Goal: Task Accomplishment & Management: Manage account settings

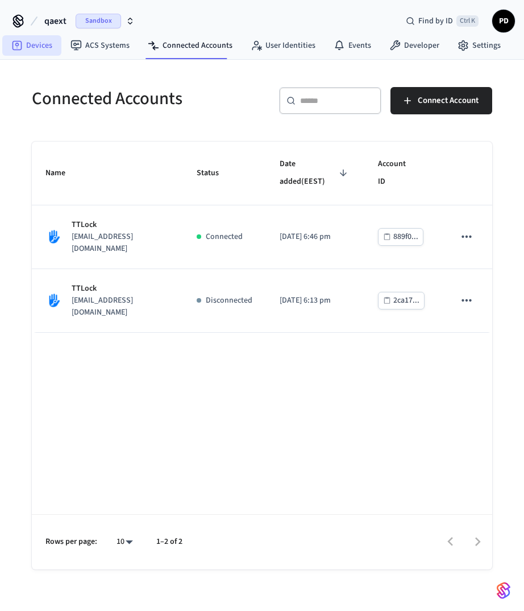
click at [18, 46] on icon at bounding box center [16, 45] width 11 height 11
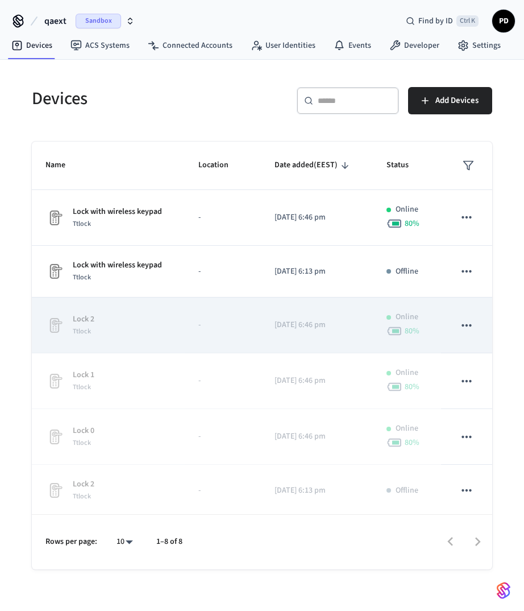
click at [460, 328] on icon "sticky table" at bounding box center [467, 325] width 15 height 15
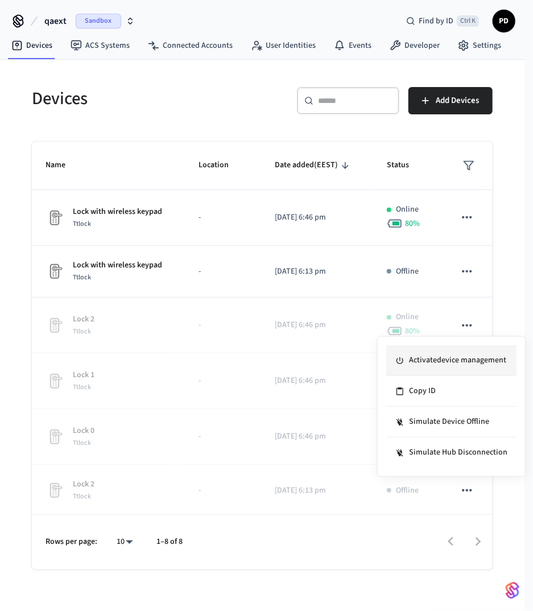
click at [446, 363] on li "Activate device management" at bounding box center [451, 360] width 130 height 31
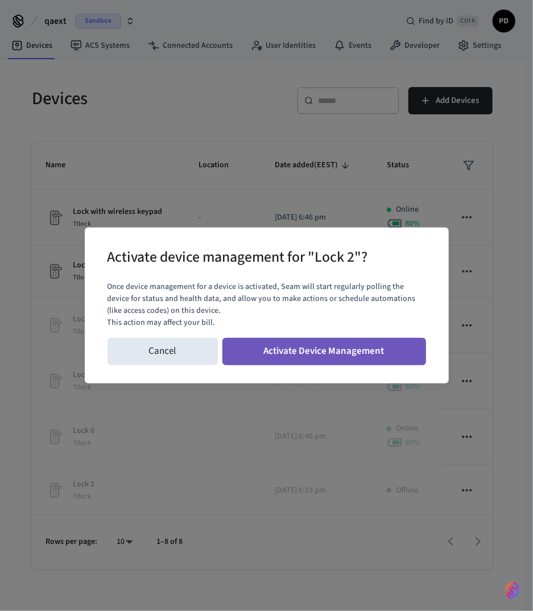
click at [369, 349] on button "Activate Device Management" at bounding box center [324, 351] width 204 height 27
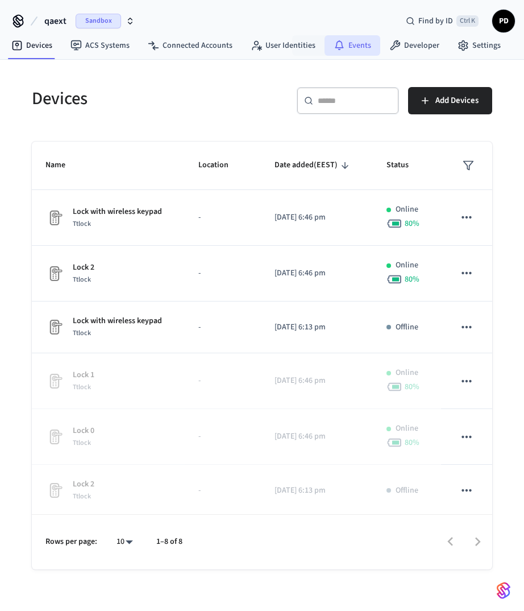
click at [348, 48] on link "Events" at bounding box center [353, 45] width 56 height 20
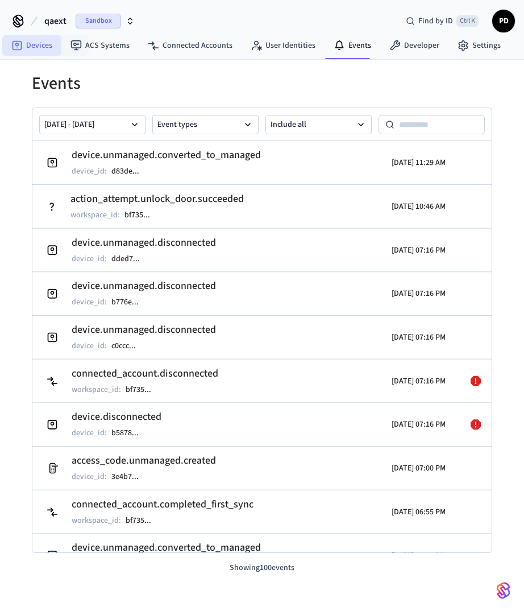
click at [50, 52] on link "Devices" at bounding box center [31, 45] width 59 height 20
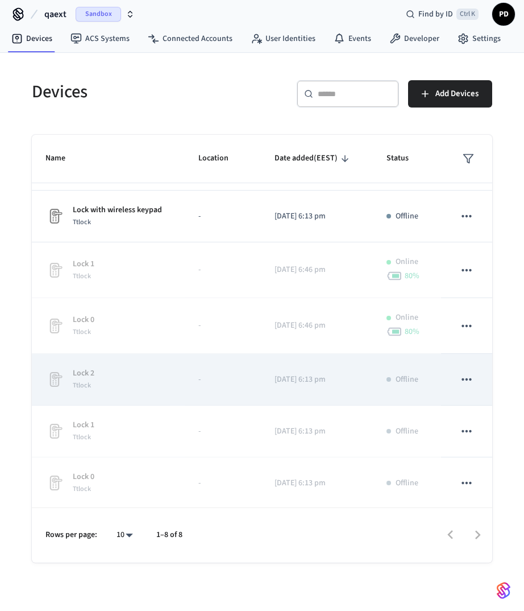
scroll to position [13, 0]
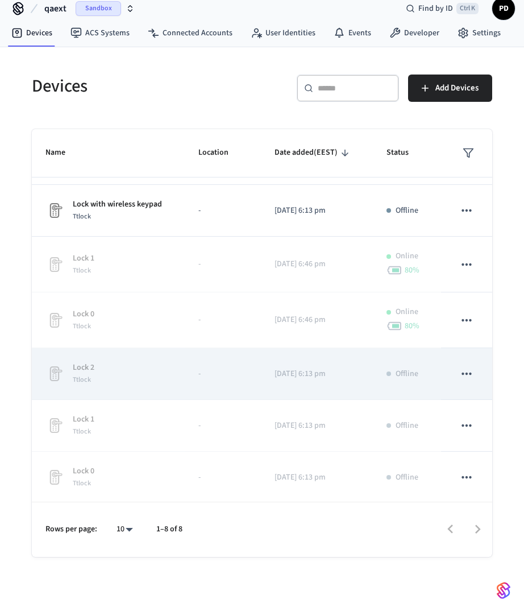
click at [460, 371] on icon "sticky table" at bounding box center [467, 373] width 15 height 15
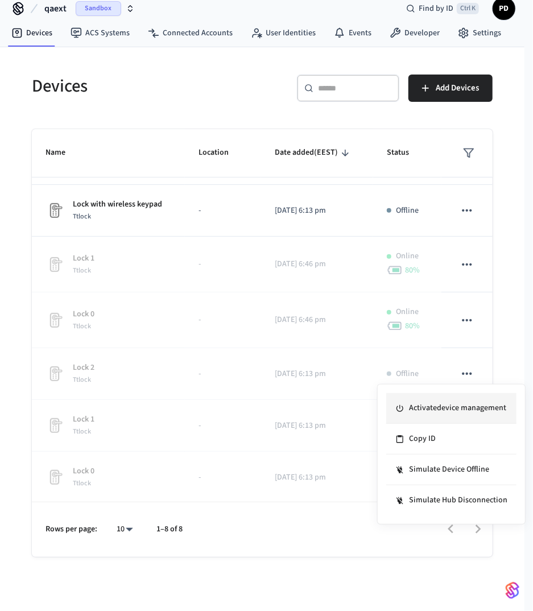
click at [457, 406] on li "Activate device management" at bounding box center [451, 408] width 130 height 31
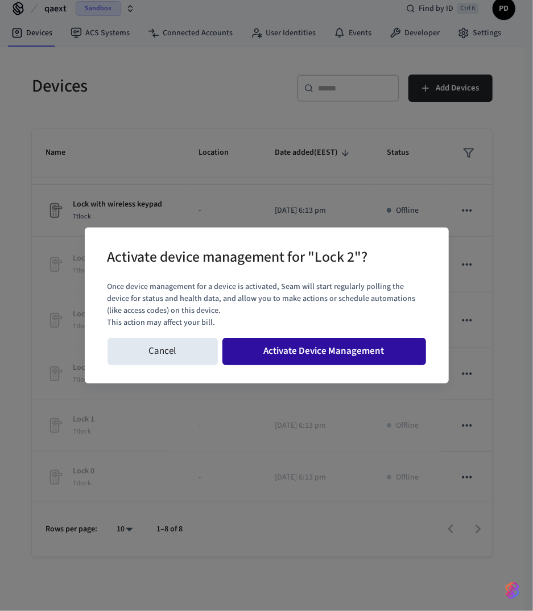
click at [310, 356] on button "Activate Device Management" at bounding box center [324, 351] width 204 height 27
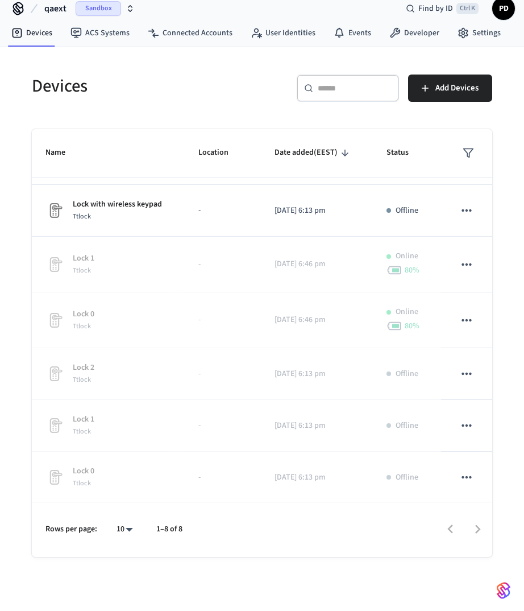
scroll to position [104, 0]
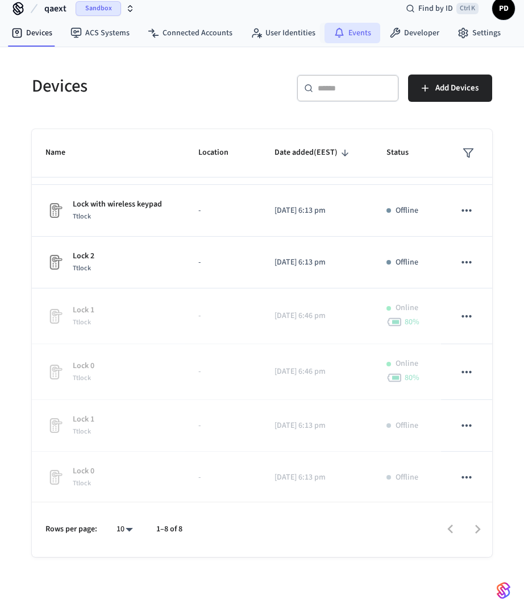
click at [365, 39] on link "Events" at bounding box center [353, 33] width 56 height 20
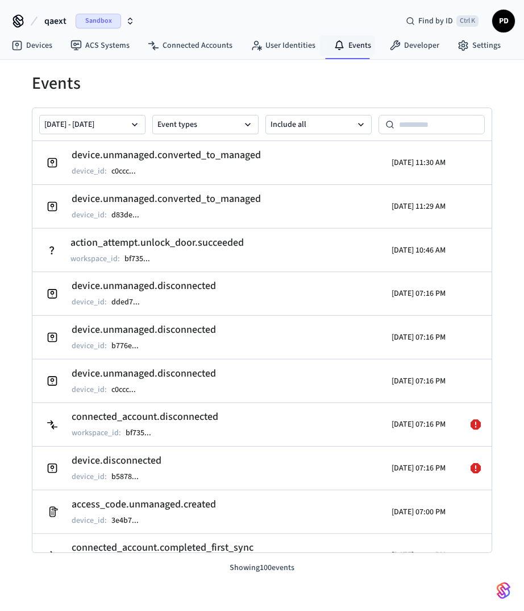
click at [305, 33] on nav "Devices ACS Systems Connected Accounts User Identities Events Developer Settings" at bounding box center [256, 46] width 508 height 26
click at [290, 48] on link "User Identities" at bounding box center [283, 45] width 83 height 20
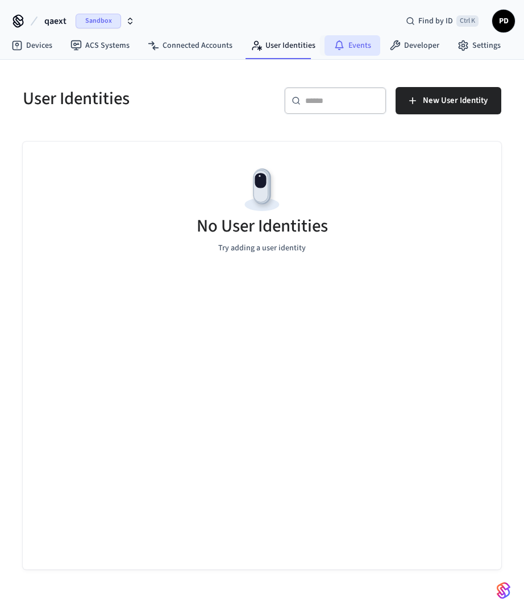
click at [339, 44] on icon at bounding box center [339, 45] width 11 height 11
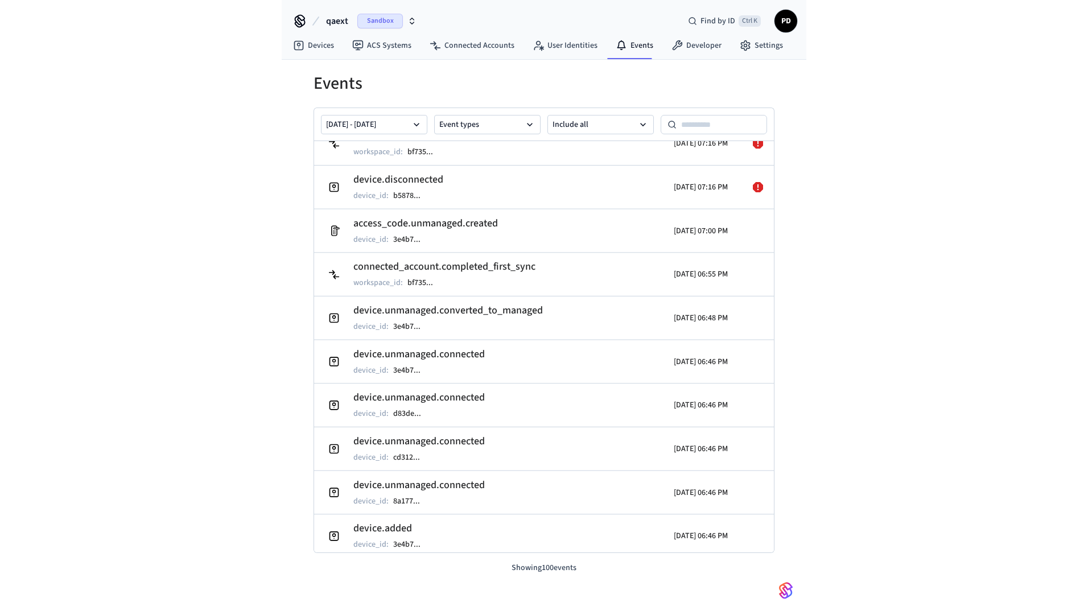
scroll to position [340, 0]
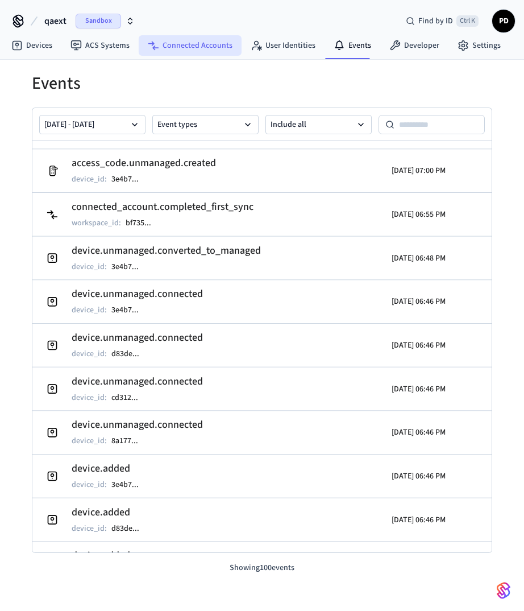
click at [210, 47] on link "Connected Accounts" at bounding box center [190, 45] width 103 height 20
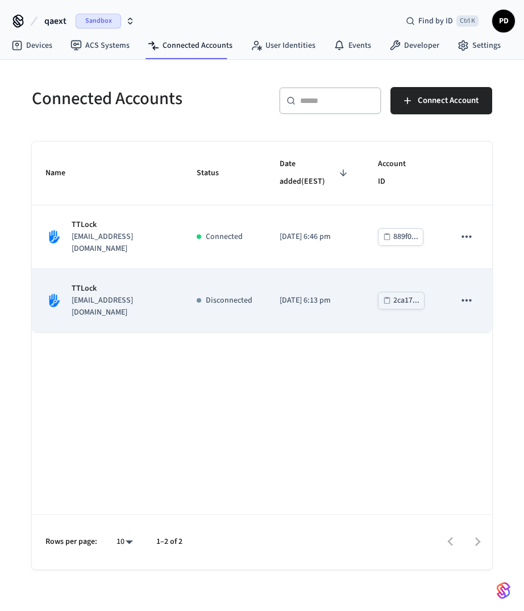
click at [466, 293] on icon "sticky table" at bounding box center [467, 300] width 15 height 15
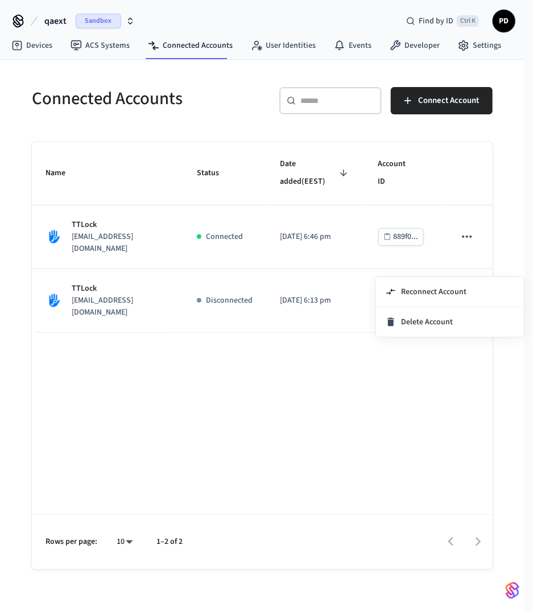
click at [469, 213] on div at bounding box center [266, 305] width 533 height 611
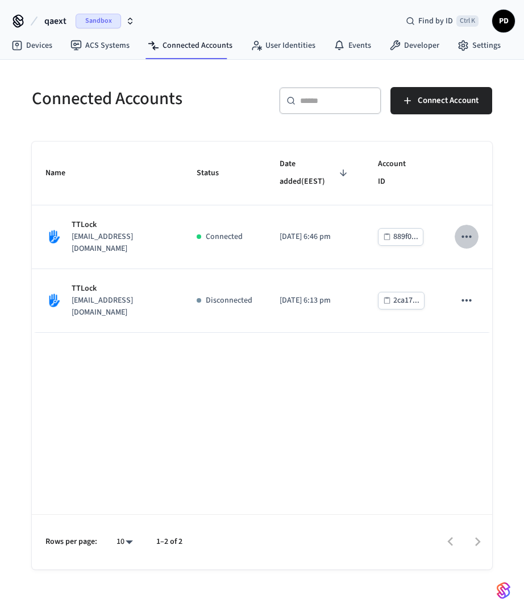
click at [469, 229] on icon "sticky table" at bounding box center [467, 236] width 15 height 15
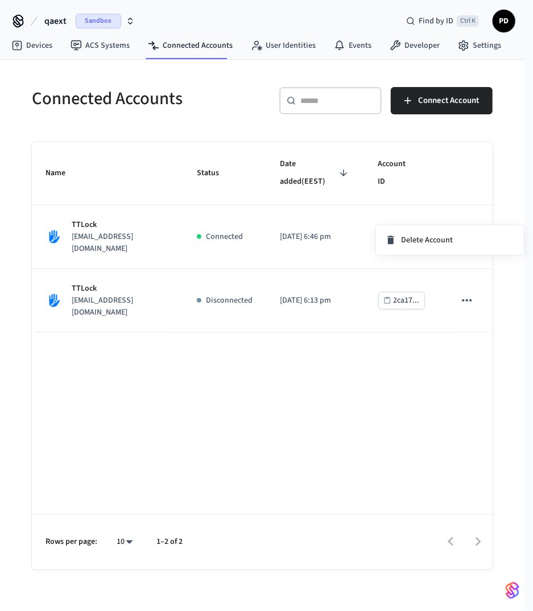
click at [418, 324] on div at bounding box center [266, 305] width 533 height 611
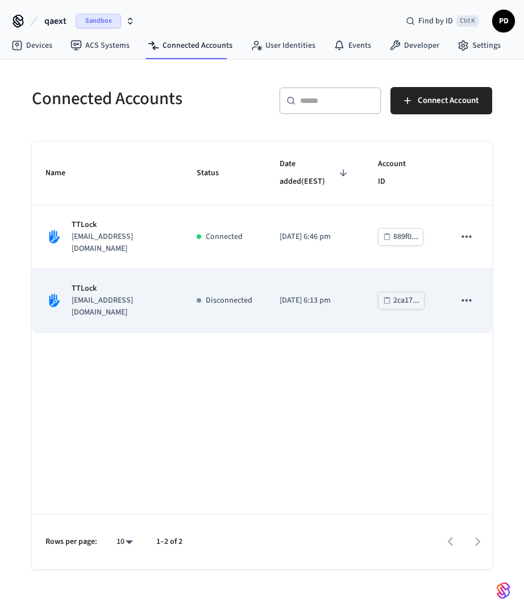
click at [462, 293] on icon "sticky table" at bounding box center [467, 300] width 15 height 15
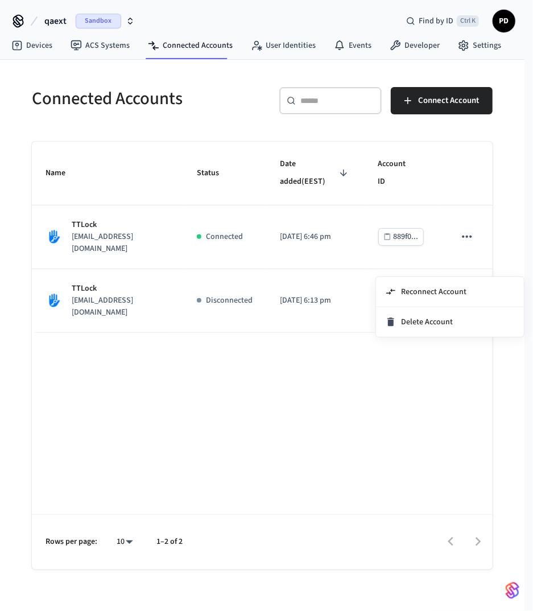
click at [387, 382] on div at bounding box center [266, 305] width 533 height 611
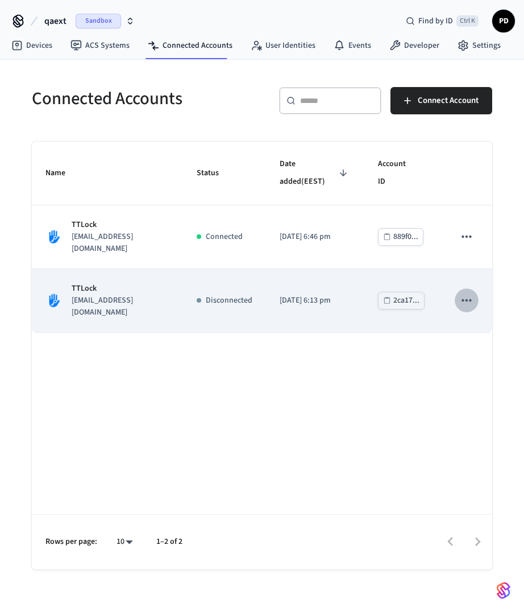
click at [470, 288] on button "sticky table" at bounding box center [467, 300] width 24 height 24
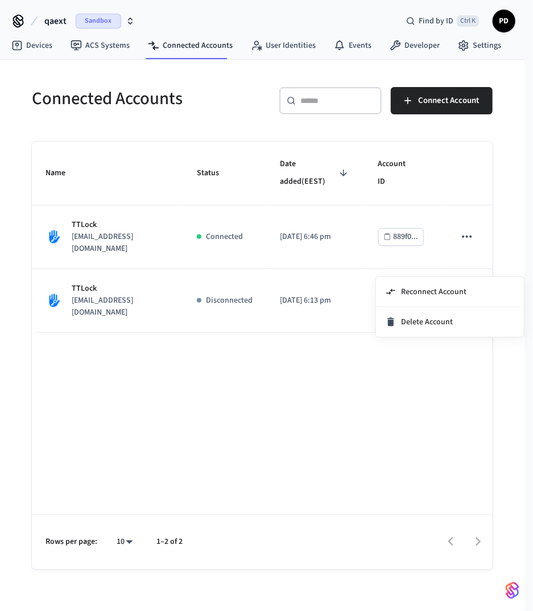
click at [319, 297] on div at bounding box center [266, 305] width 533 height 611
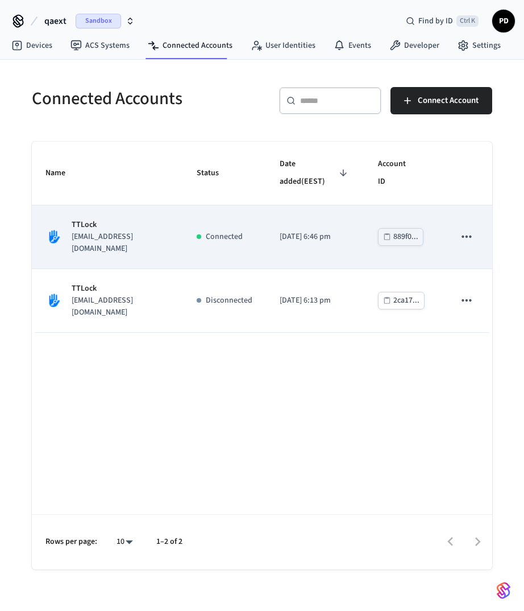
click at [407, 230] on div "889f0..." at bounding box center [406, 237] width 25 height 14
drag, startPoint x: 481, startPoint y: 213, endPoint x: 476, endPoint y: 210, distance: 5.9
click at [481, 213] on td "sticky table" at bounding box center [466, 237] width 51 height 64
click at [468, 229] on icon "sticky table" at bounding box center [467, 236] width 15 height 15
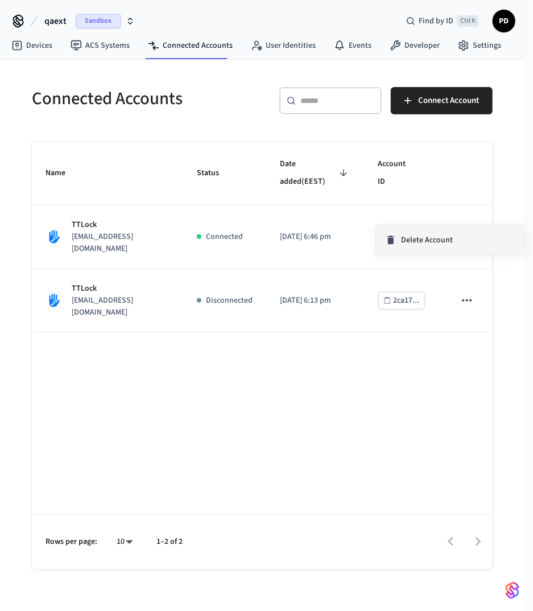
click at [465, 239] on li "Delete Account" at bounding box center [450, 240] width 148 height 30
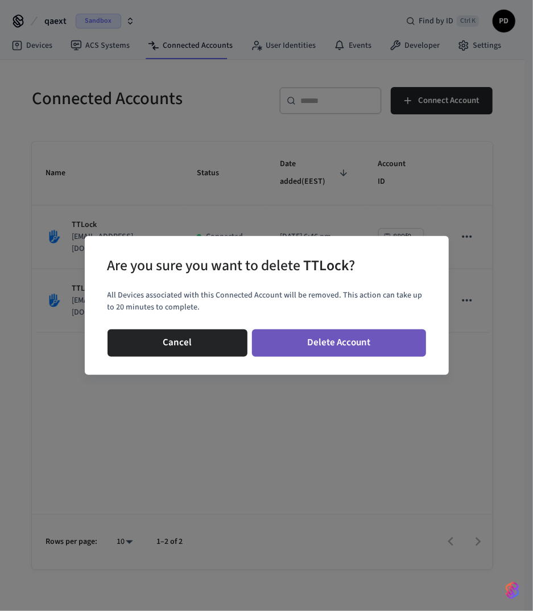
click at [379, 338] on button "Delete Account" at bounding box center [339, 342] width 174 height 27
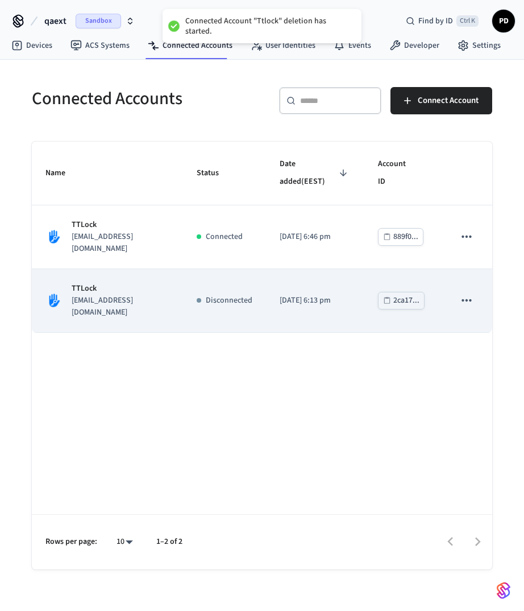
click at [471, 293] on icon "sticky table" at bounding box center [467, 300] width 15 height 15
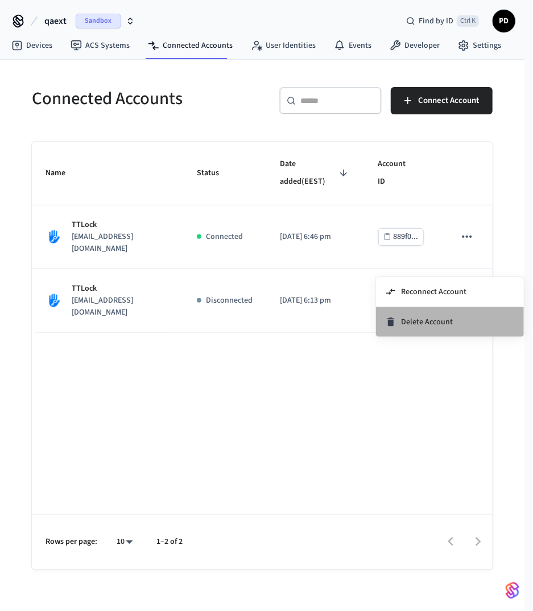
click at [422, 318] on span "Delete Account" at bounding box center [427, 321] width 52 height 11
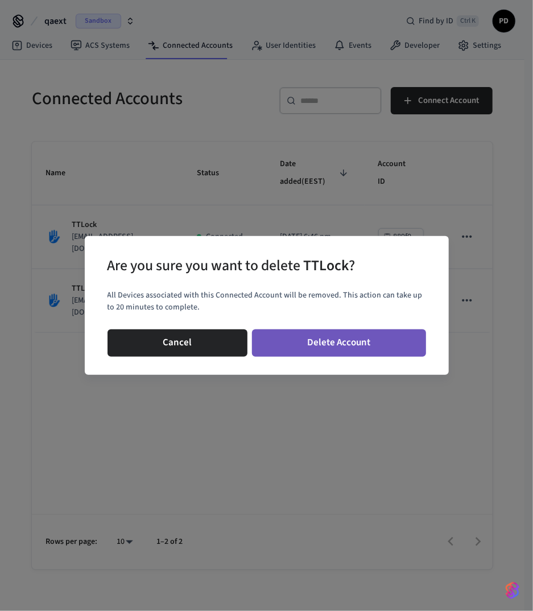
click at [402, 344] on button "Delete Account" at bounding box center [339, 342] width 174 height 27
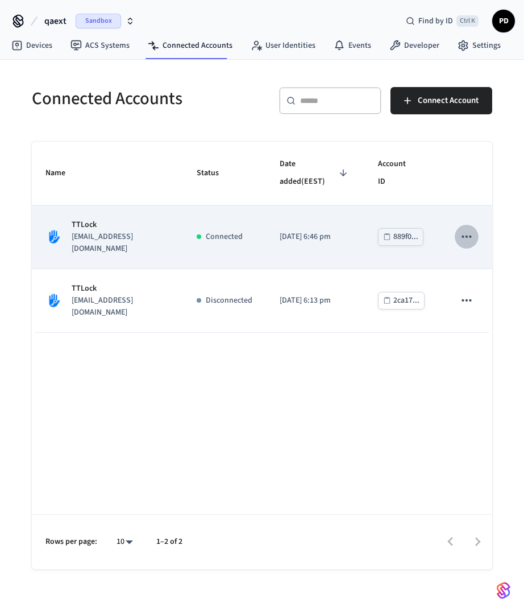
click at [460, 229] on icon "sticky table" at bounding box center [467, 236] width 15 height 15
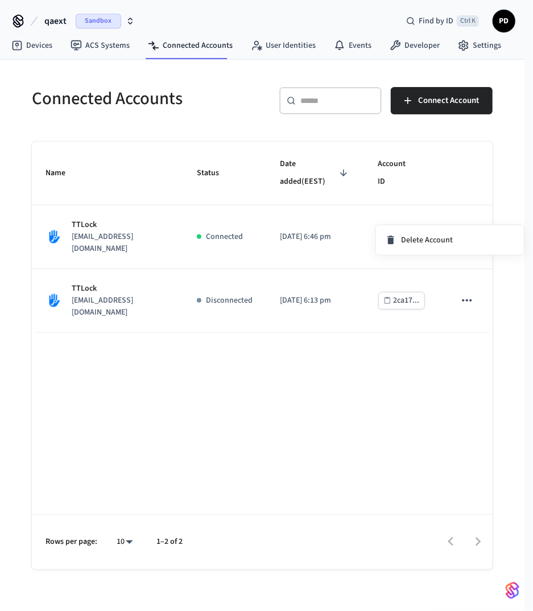
drag, startPoint x: 427, startPoint y: 309, endPoint x: 253, endPoint y: 173, distance: 220.9
click at [427, 309] on div at bounding box center [266, 305] width 533 height 611
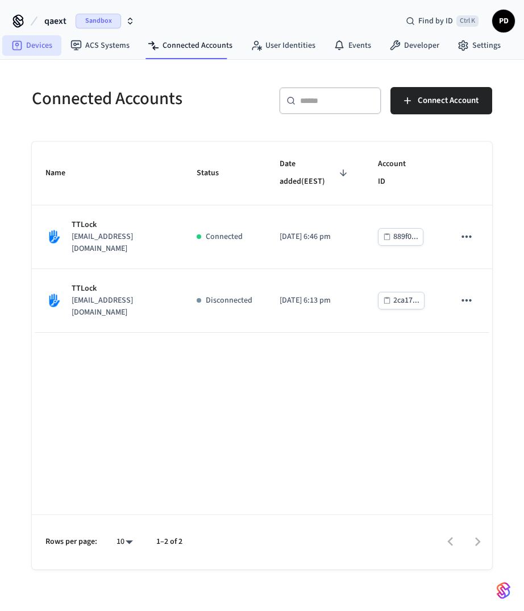
click at [51, 43] on link "Devices" at bounding box center [31, 45] width 59 height 20
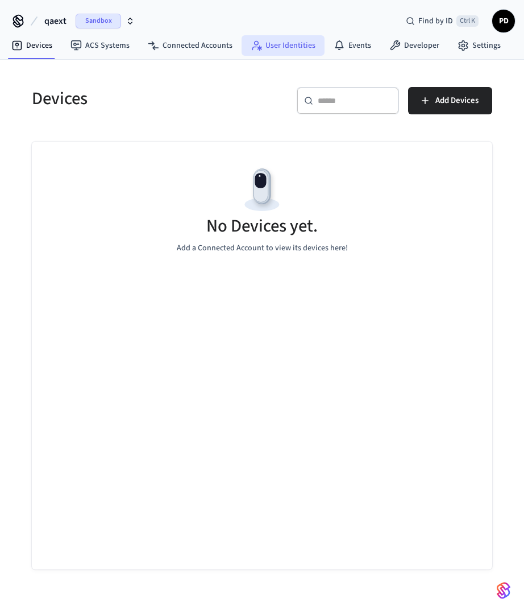
click at [268, 49] on link "User Identities" at bounding box center [283, 45] width 83 height 20
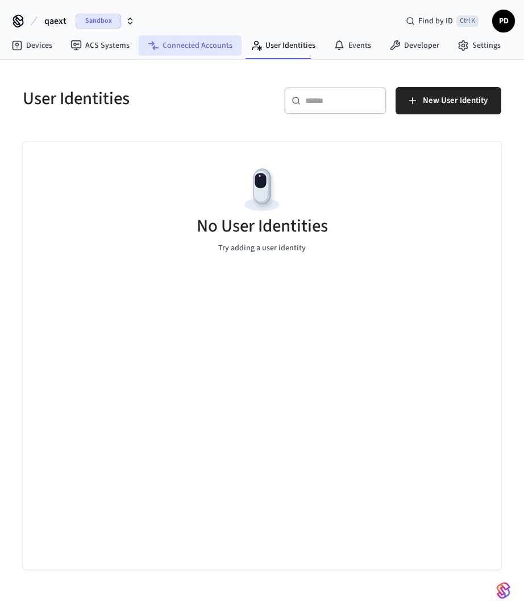
click at [192, 48] on link "Connected Accounts" at bounding box center [190, 45] width 103 height 20
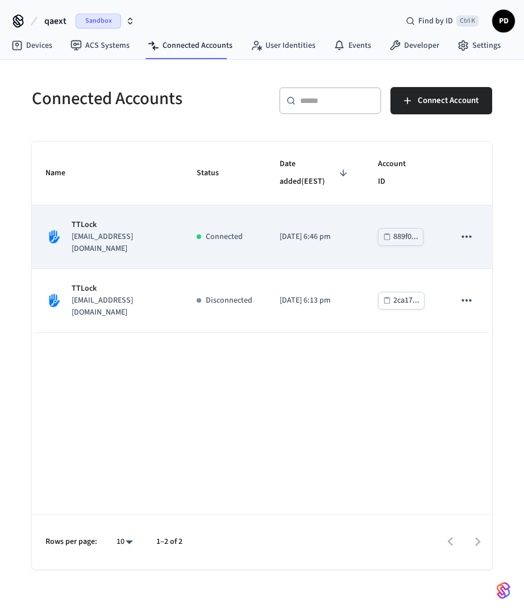
click at [466, 229] on icon "sticky table" at bounding box center [467, 236] width 15 height 15
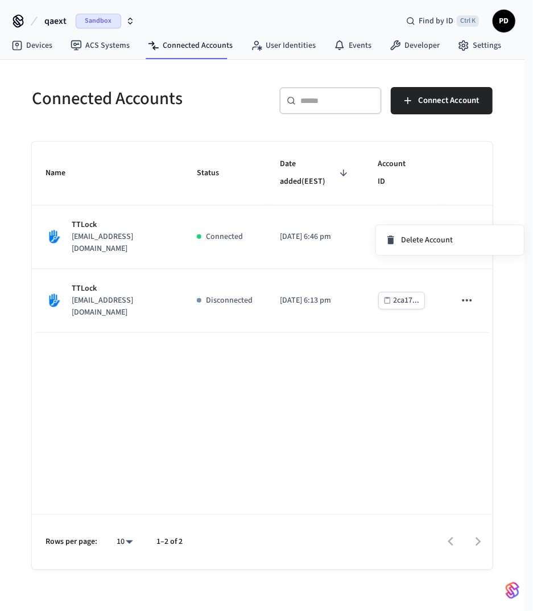
click at [424, 356] on div at bounding box center [266, 305] width 533 height 611
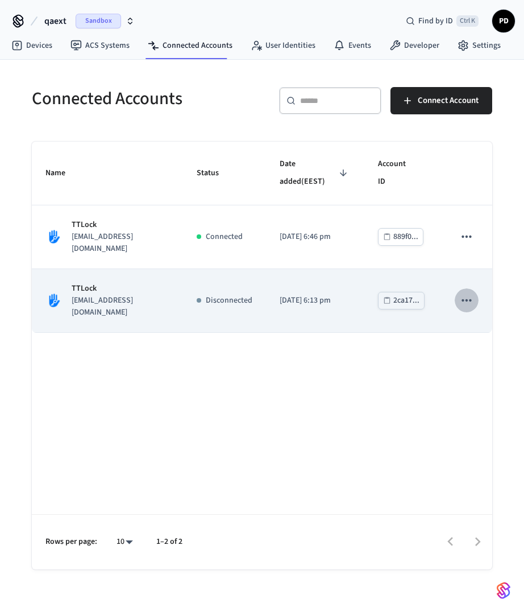
click at [473, 293] on icon "sticky table" at bounding box center [467, 300] width 15 height 15
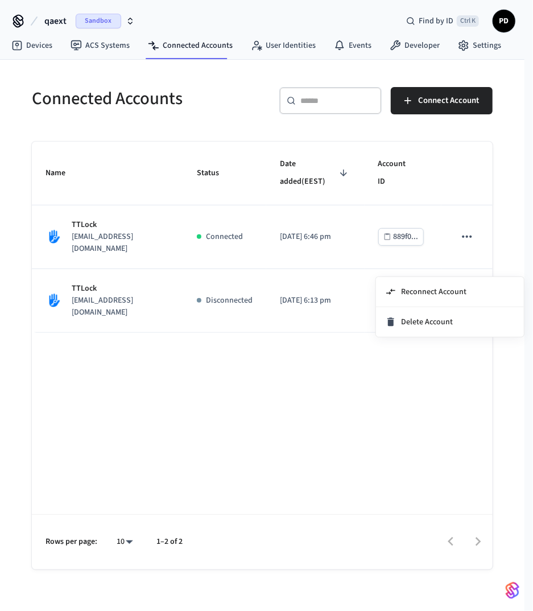
click at [303, 361] on div at bounding box center [266, 305] width 533 height 611
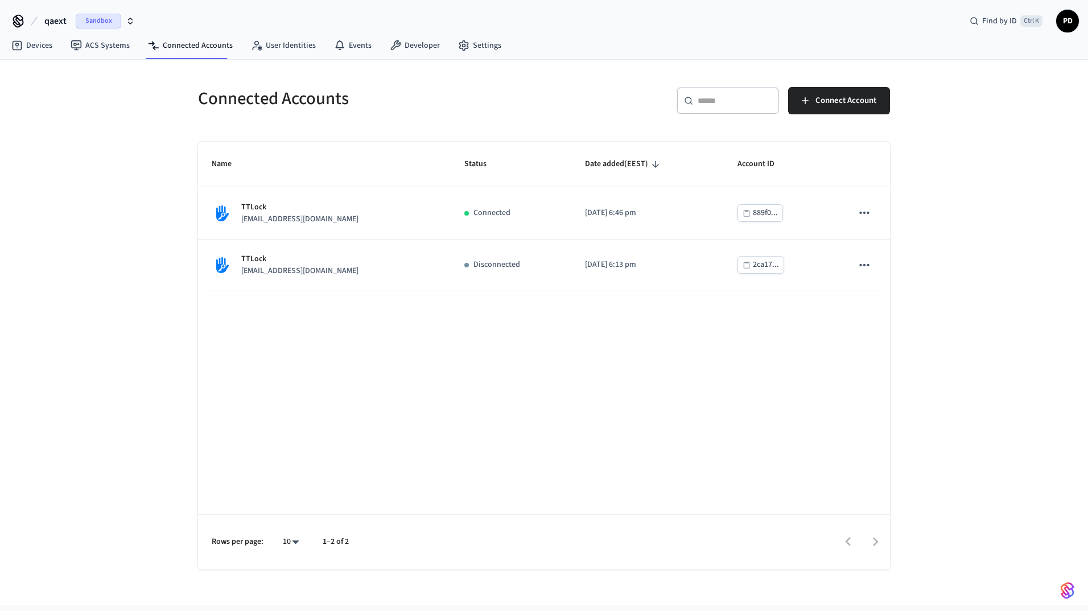
click at [477, 313] on div "Name Status Date added (EEST) Account ID TTLock [EMAIL_ADDRESS][DOMAIN_NAME] Co…" at bounding box center [544, 356] width 692 height 428
click at [48, 47] on link "Devices" at bounding box center [31, 45] width 59 height 20
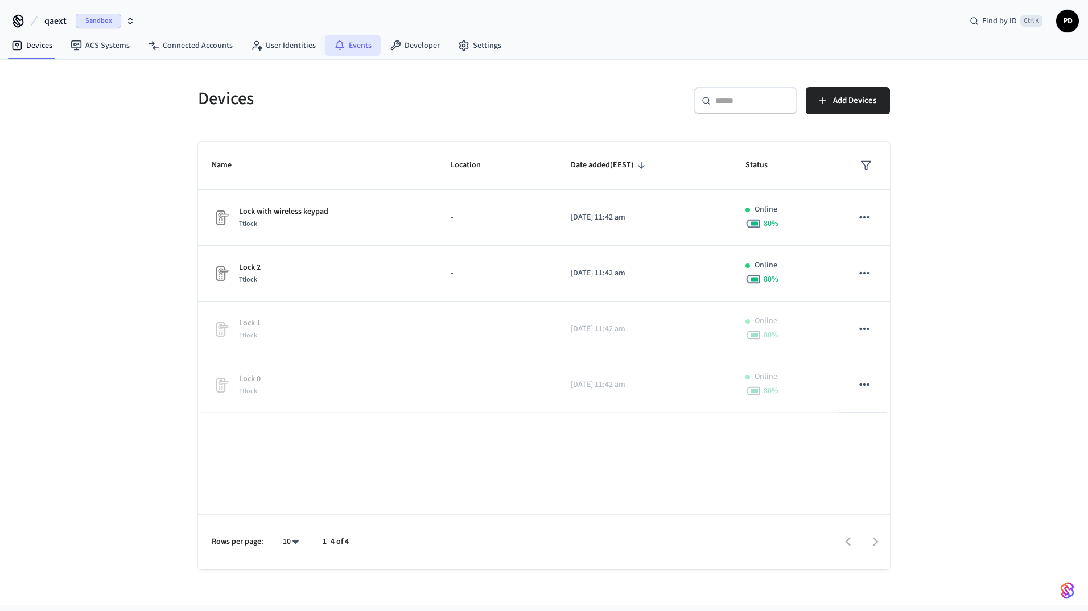
click at [361, 42] on link "Events" at bounding box center [353, 45] width 56 height 20
